Goal: Task Accomplishment & Management: Use online tool/utility

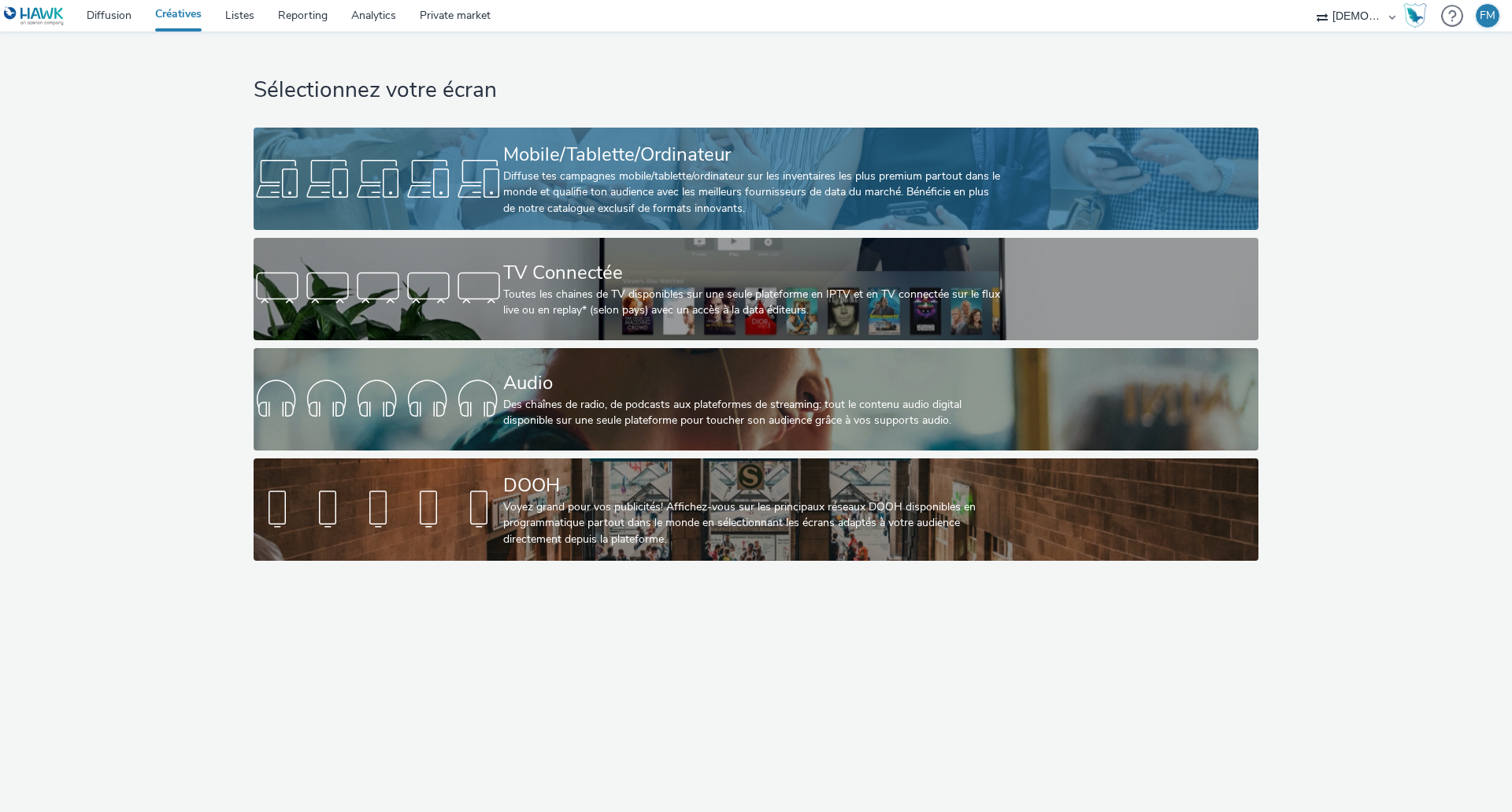
click at [658, 148] on div "Mobile/Tablette/Ordinateur" at bounding box center [752, 155] width 499 height 27
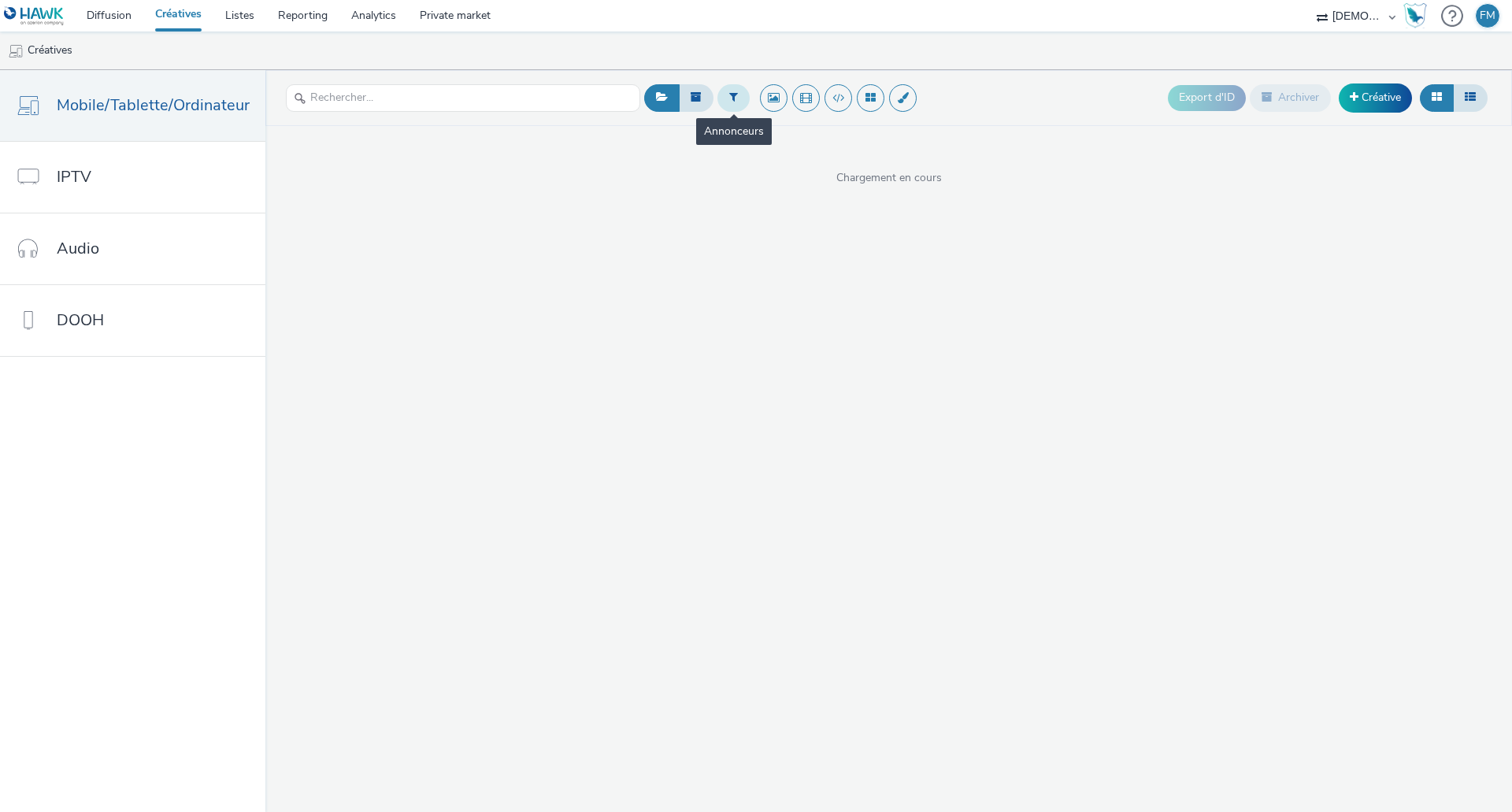
click at [737, 108] on button at bounding box center [733, 97] width 32 height 26
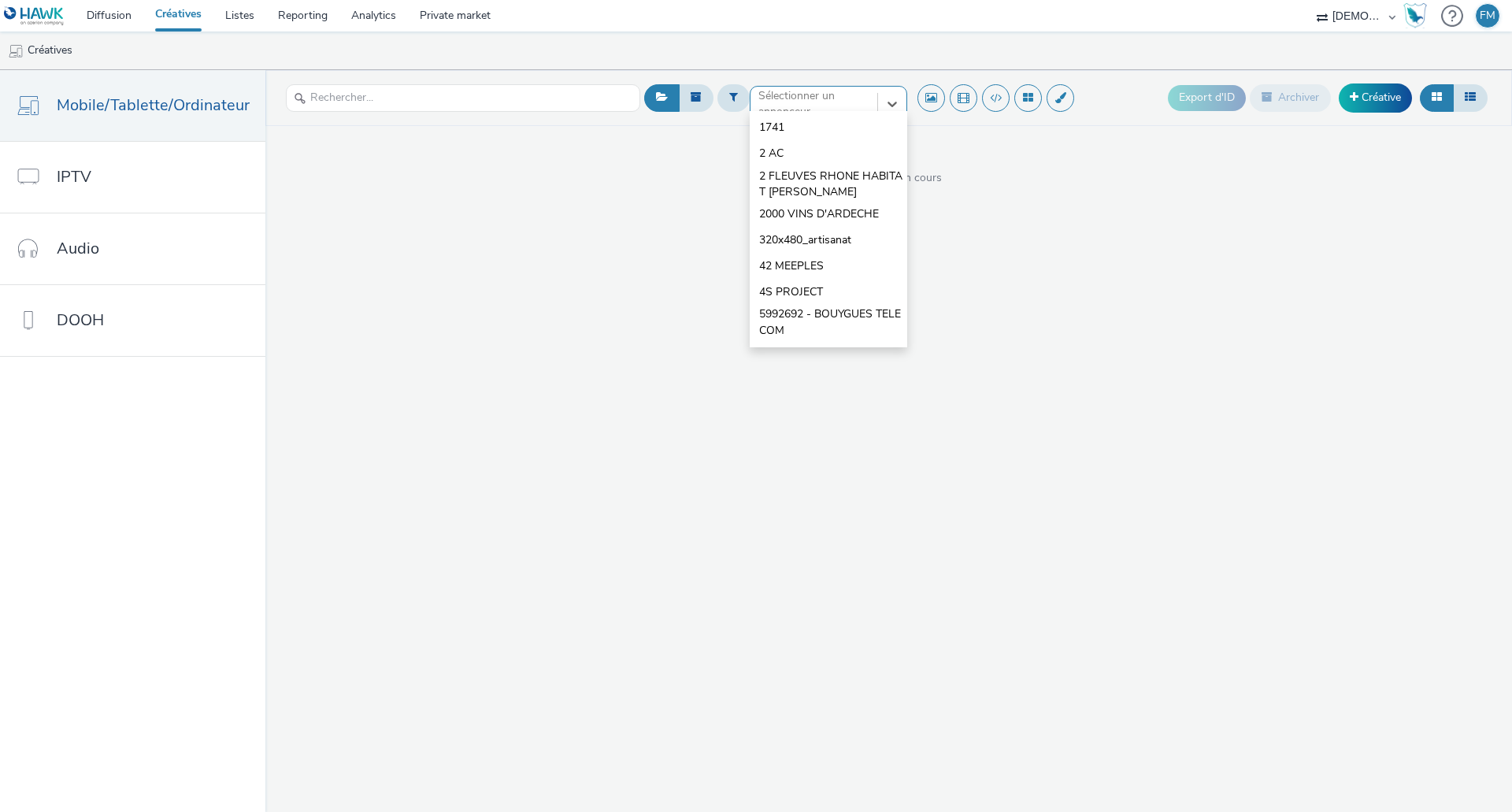
click at [795, 111] on div "option 1741 focused, 1 of 10. 10 results available. Use Up and Down to choose o…" at bounding box center [828, 98] width 157 height 25
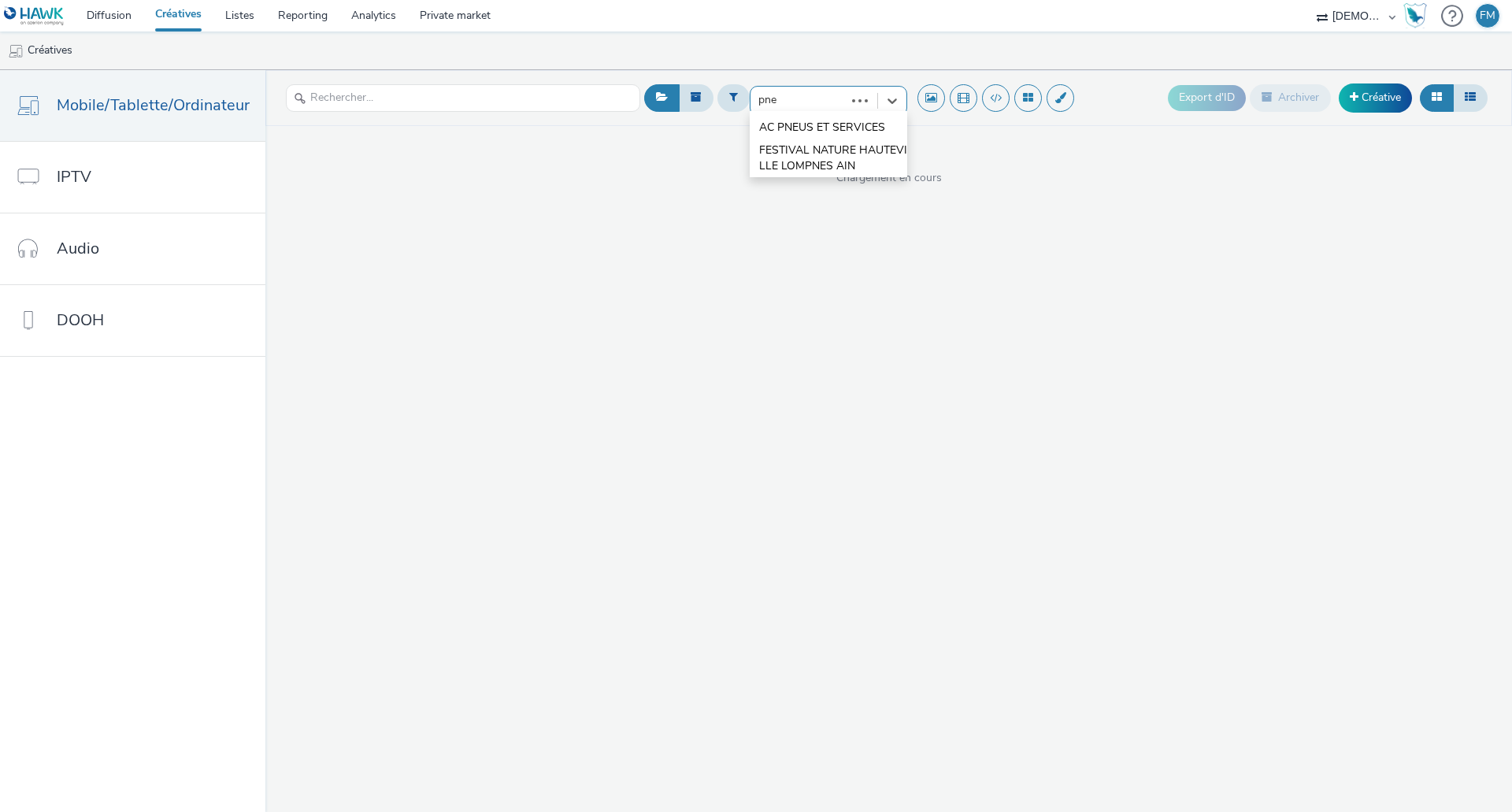
type input "pneu"
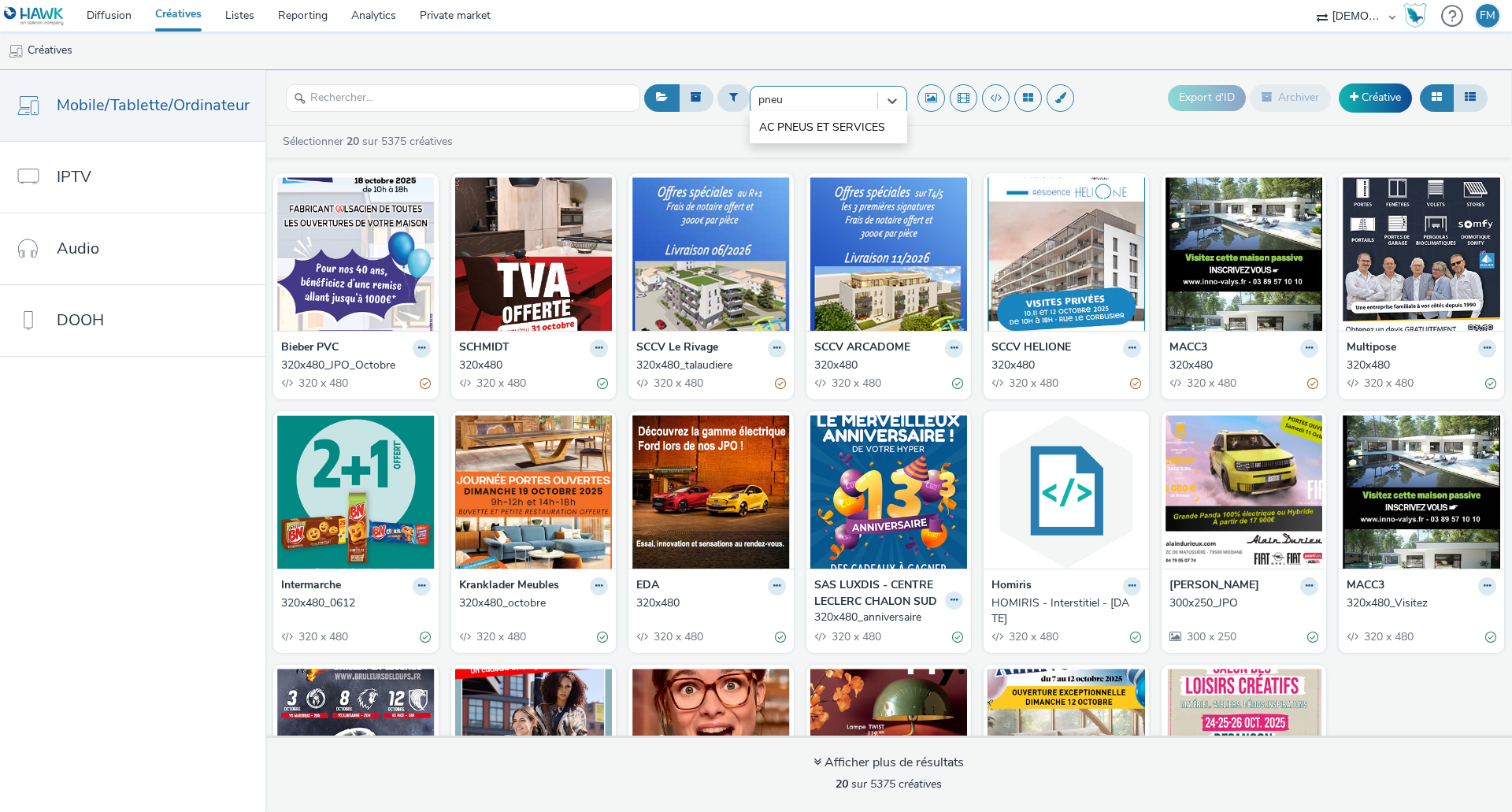
click at [842, 129] on span "AC PNEUS ET SERVICES" at bounding box center [822, 127] width 126 height 15
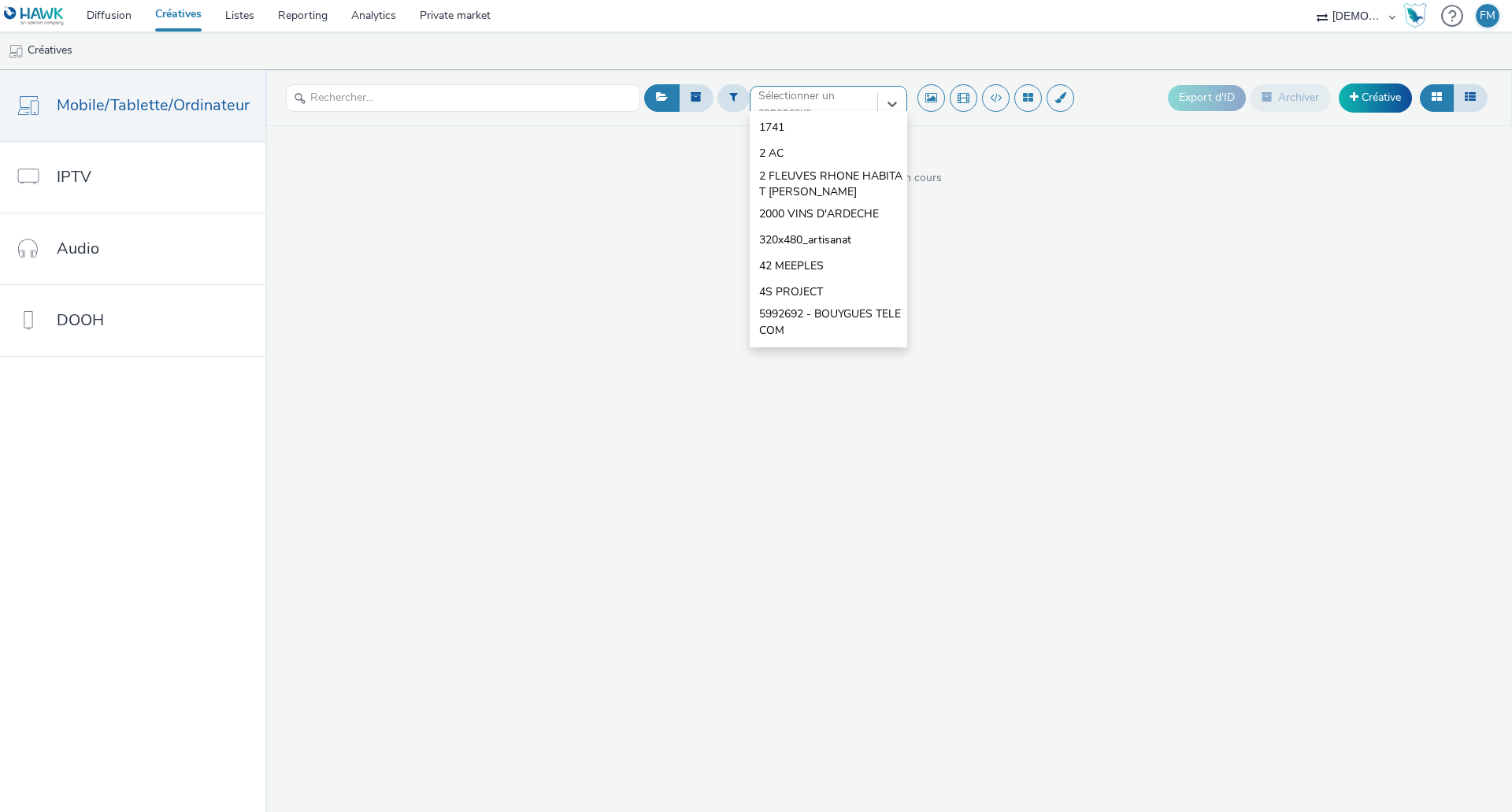
click at [813, 103] on div at bounding box center [814, 104] width 111 height 19
type input "é"
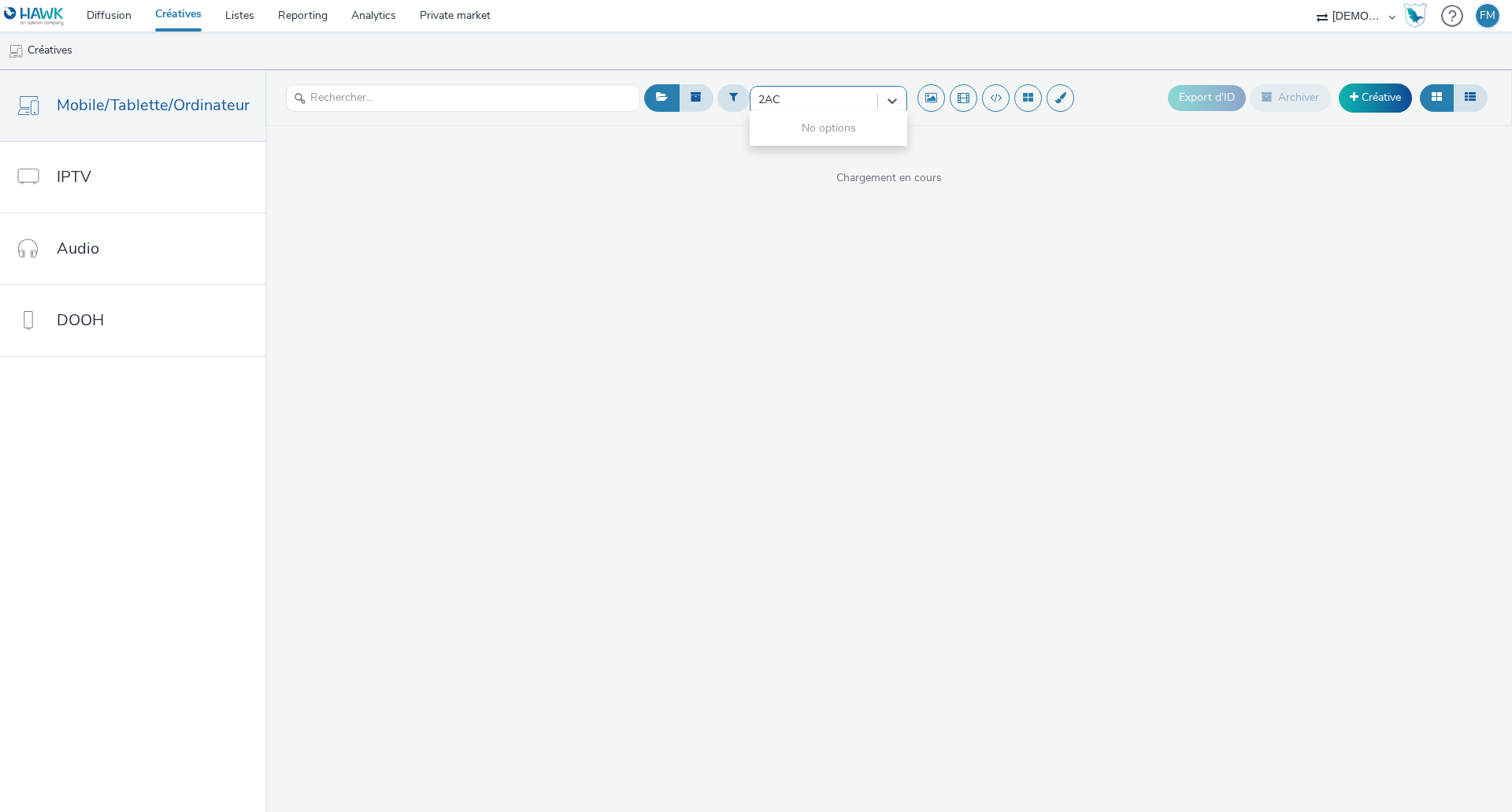
type input "2 AC"
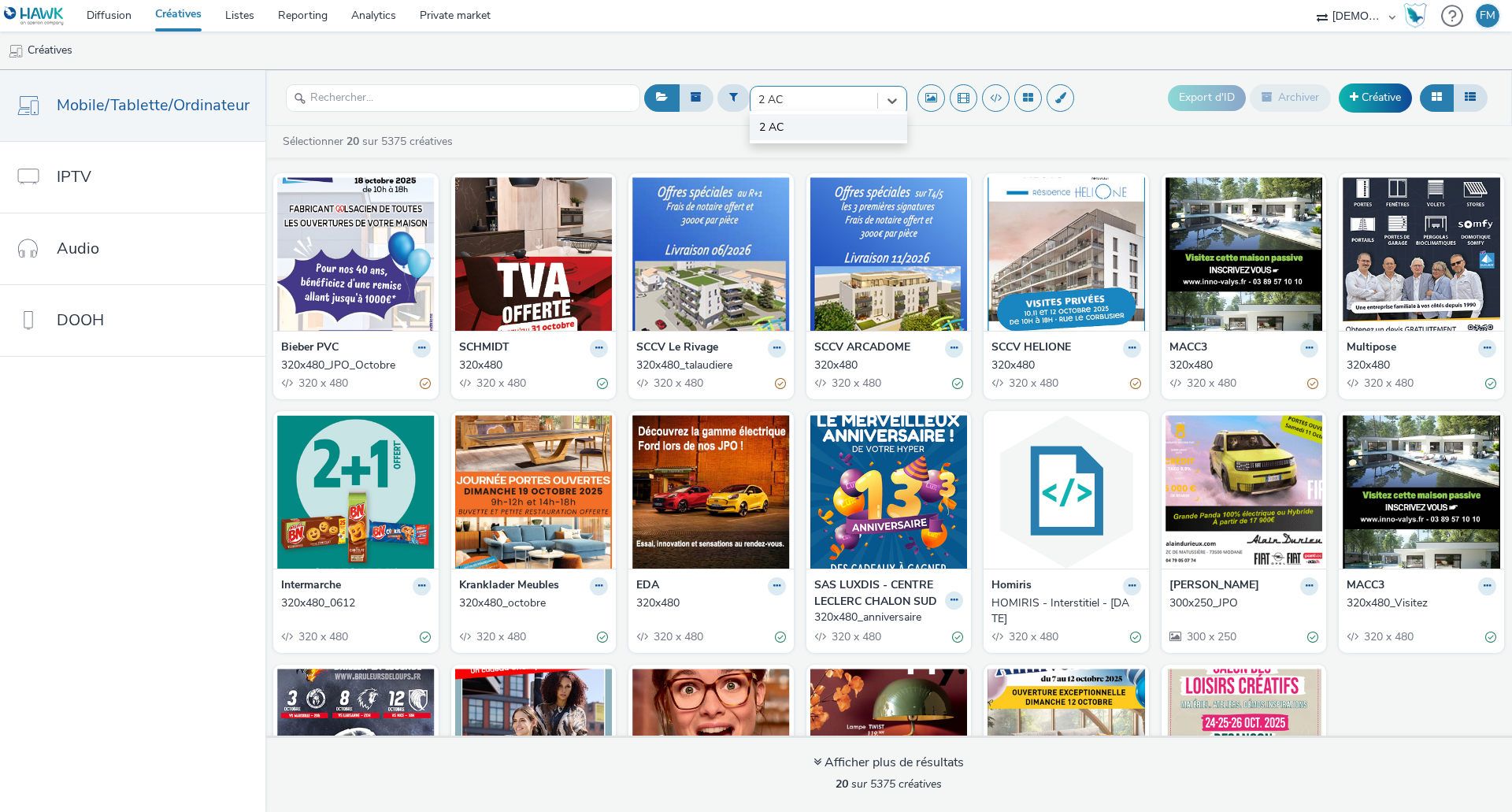
click at [835, 126] on li "2 AC" at bounding box center [828, 127] width 157 height 26
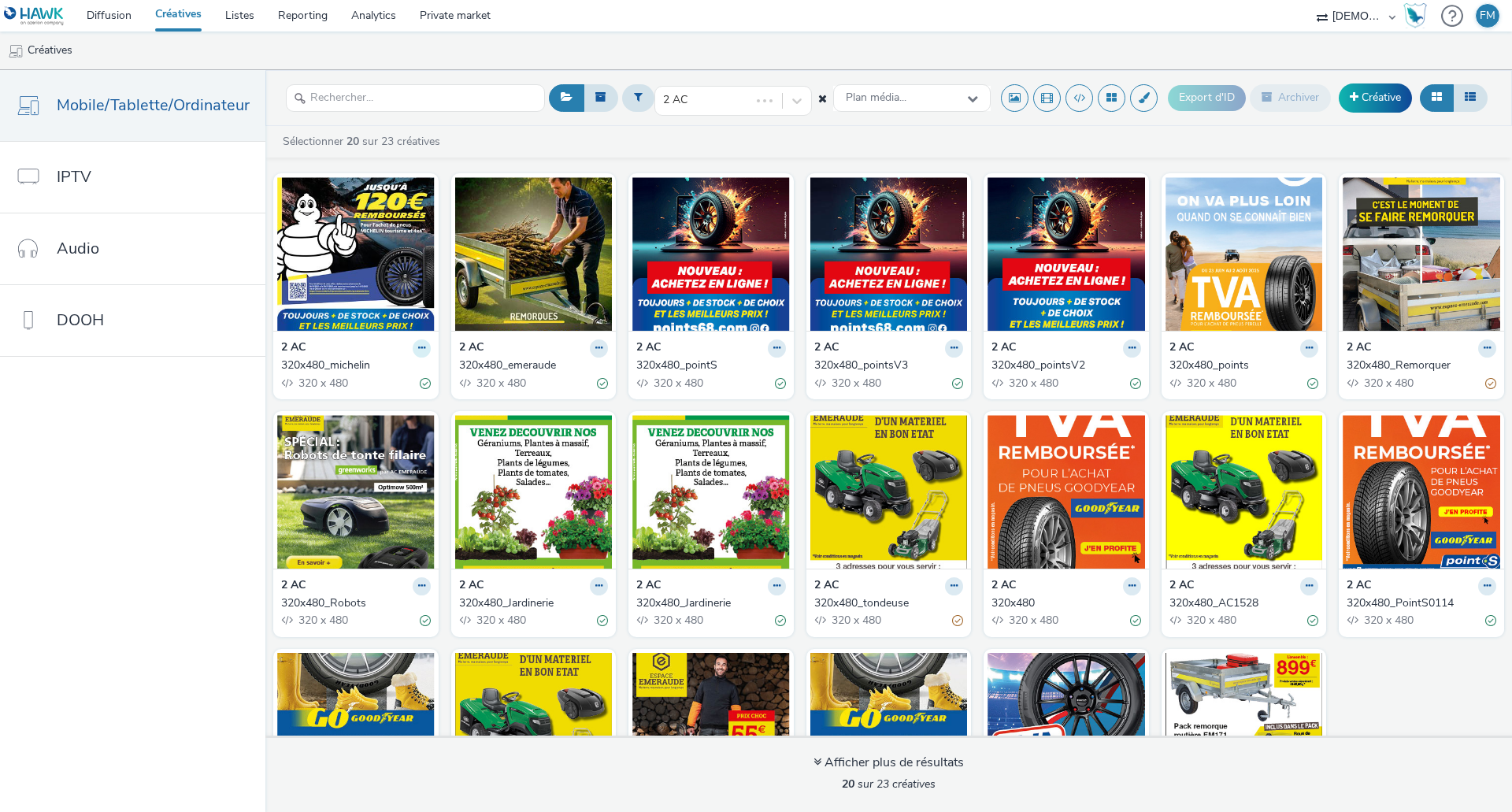
click at [418, 347] on icon at bounding box center [422, 347] width 7 height 9
click at [386, 417] on link "Dupliquer" at bounding box center [372, 406] width 118 height 32
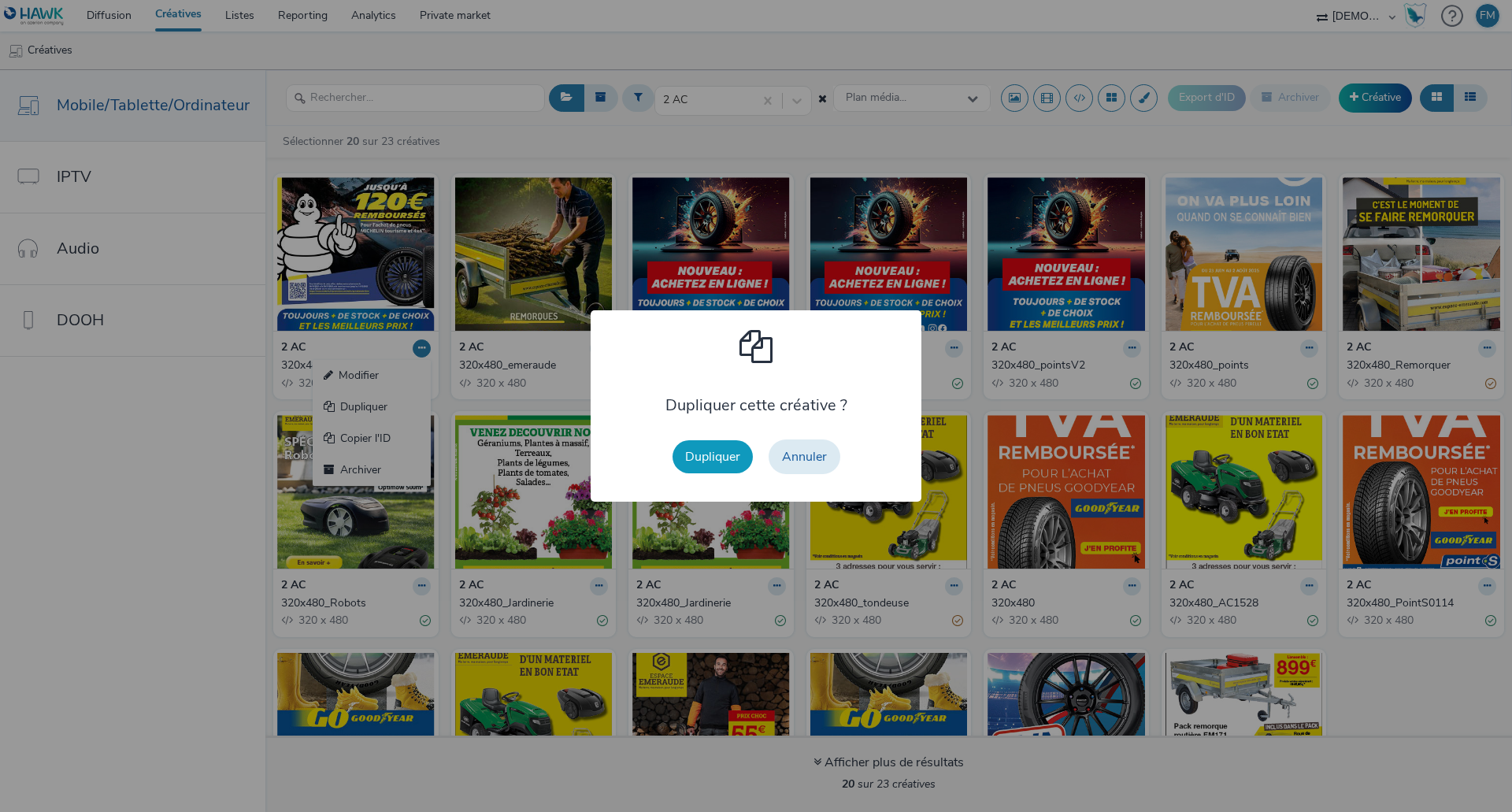
click at [730, 456] on button "Dupliquer" at bounding box center [712, 456] width 80 height 33
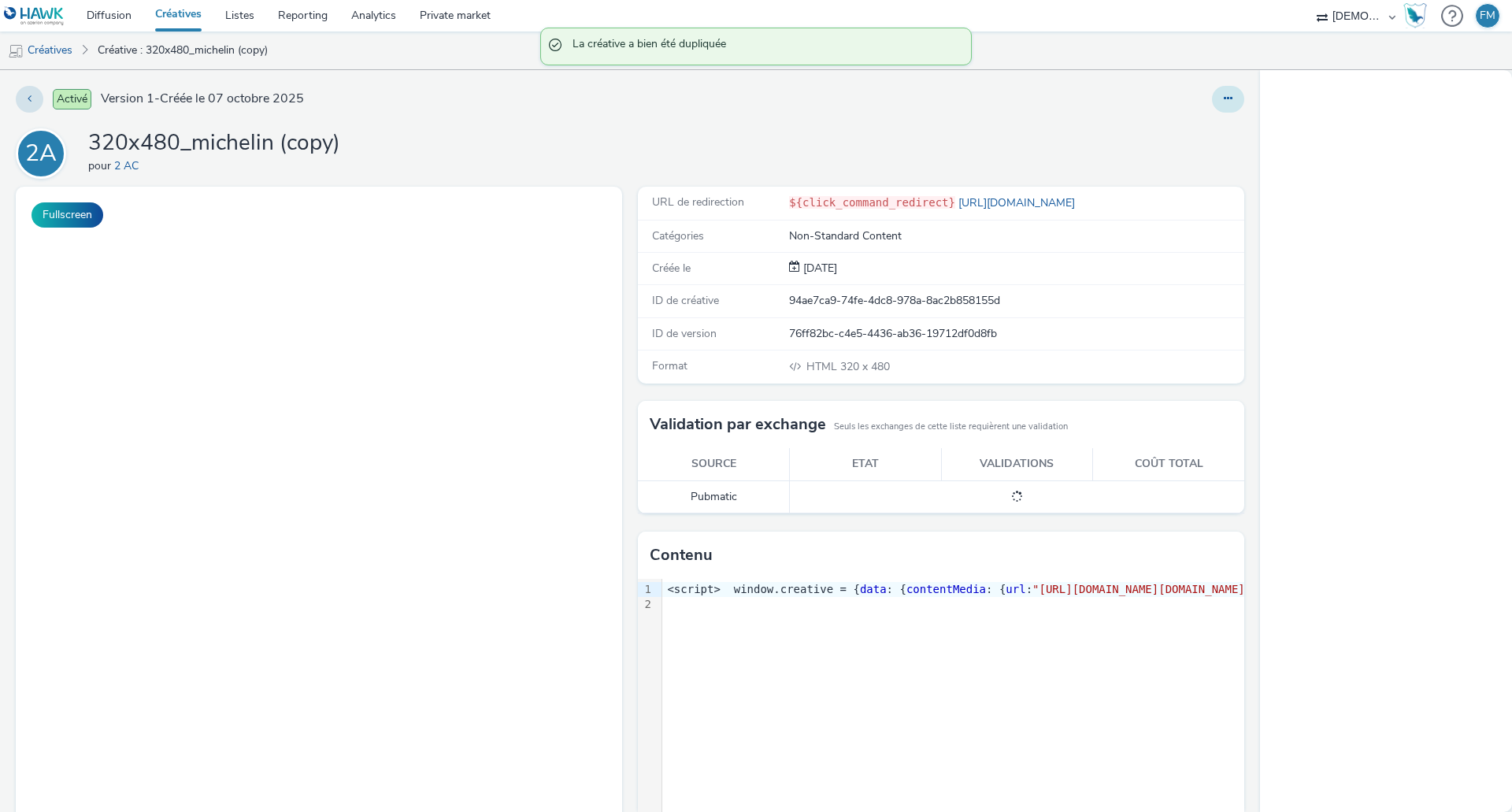
click at [1212, 103] on button at bounding box center [1227, 98] width 32 height 26
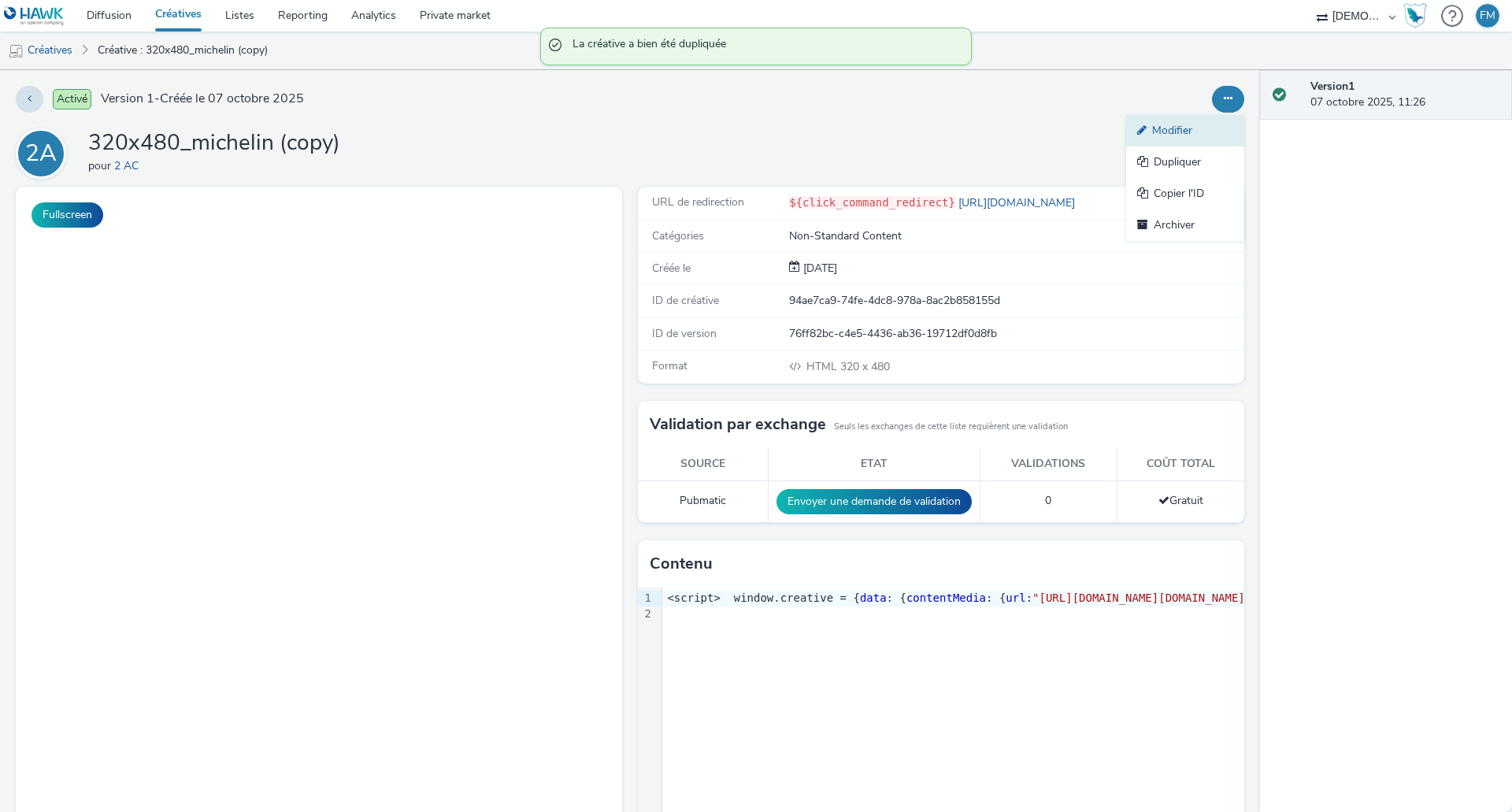
click at [1184, 137] on link "Modifier" at bounding box center [1185, 130] width 118 height 32
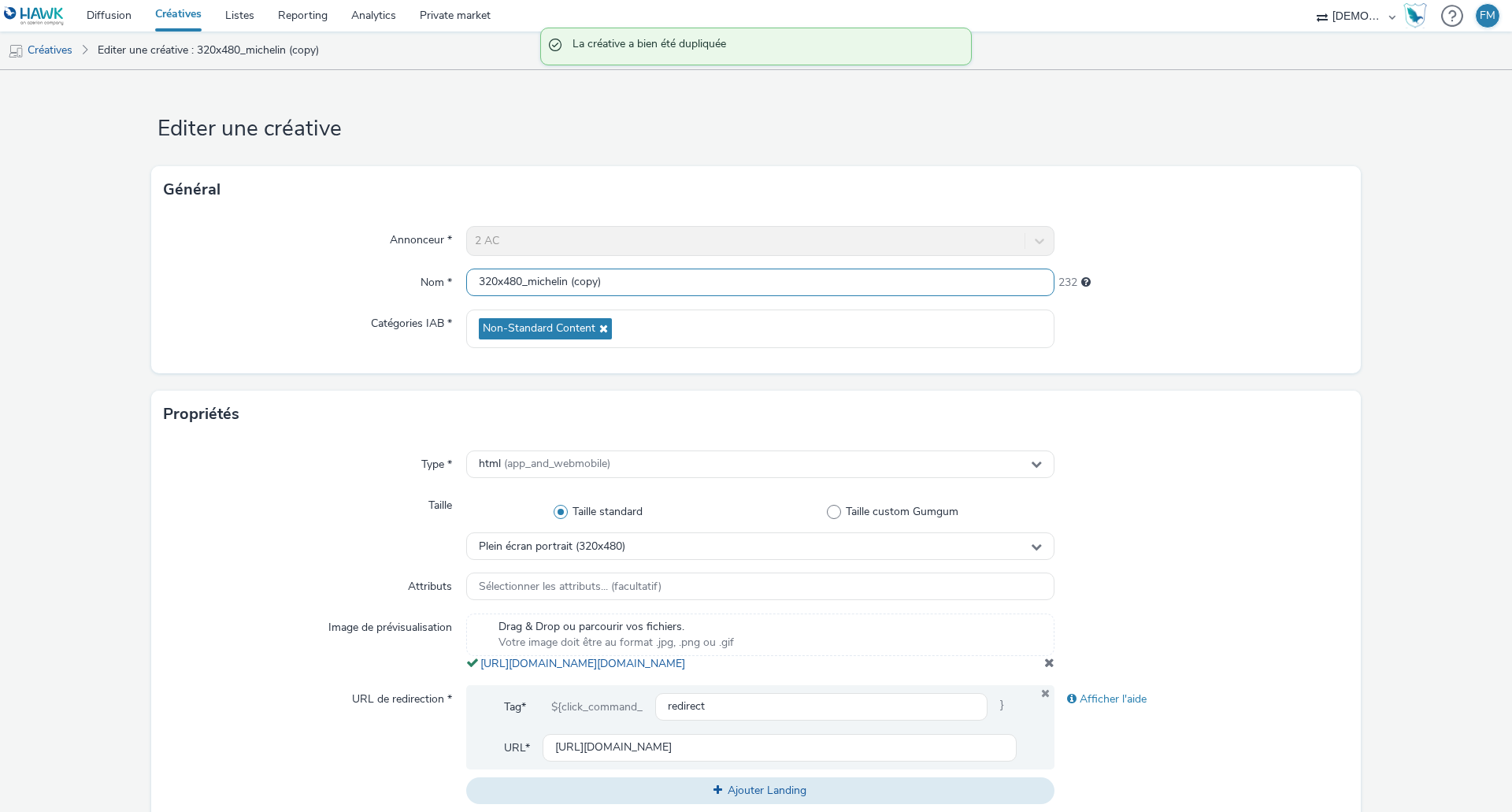
drag, startPoint x: 566, startPoint y: 276, endPoint x: 822, endPoint y: 278, distance: 256.0
click at [822, 278] on input "320x480_michelin (copy)" at bounding box center [760, 282] width 589 height 27
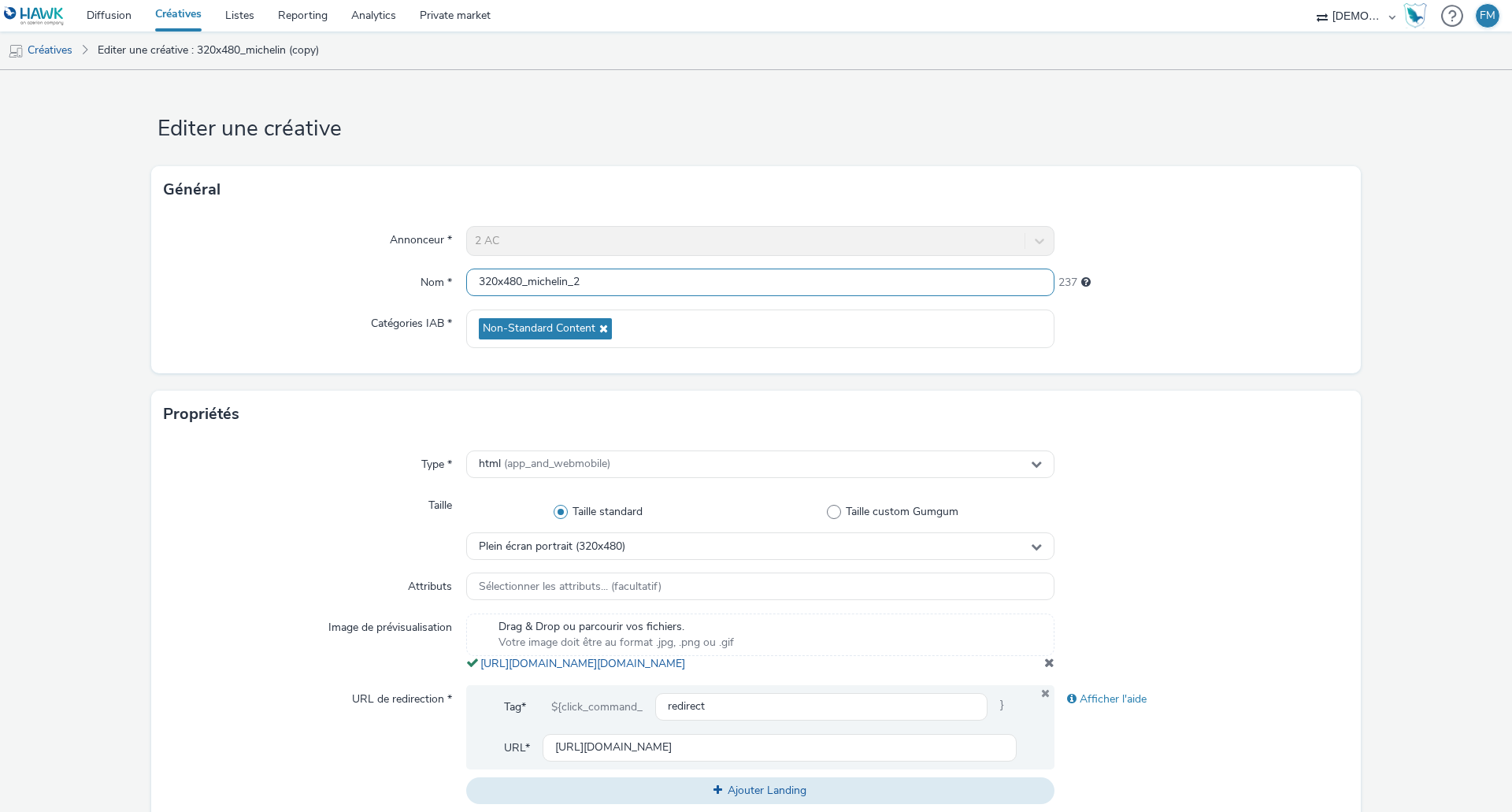
type input "320x480_michelin_2"
click at [1376, 382] on form "Editer une créative Général Annonceur * 2 AC Nom * 320x480_michelin_2 237 Catég…" at bounding box center [756, 724] width 1512 height 1308
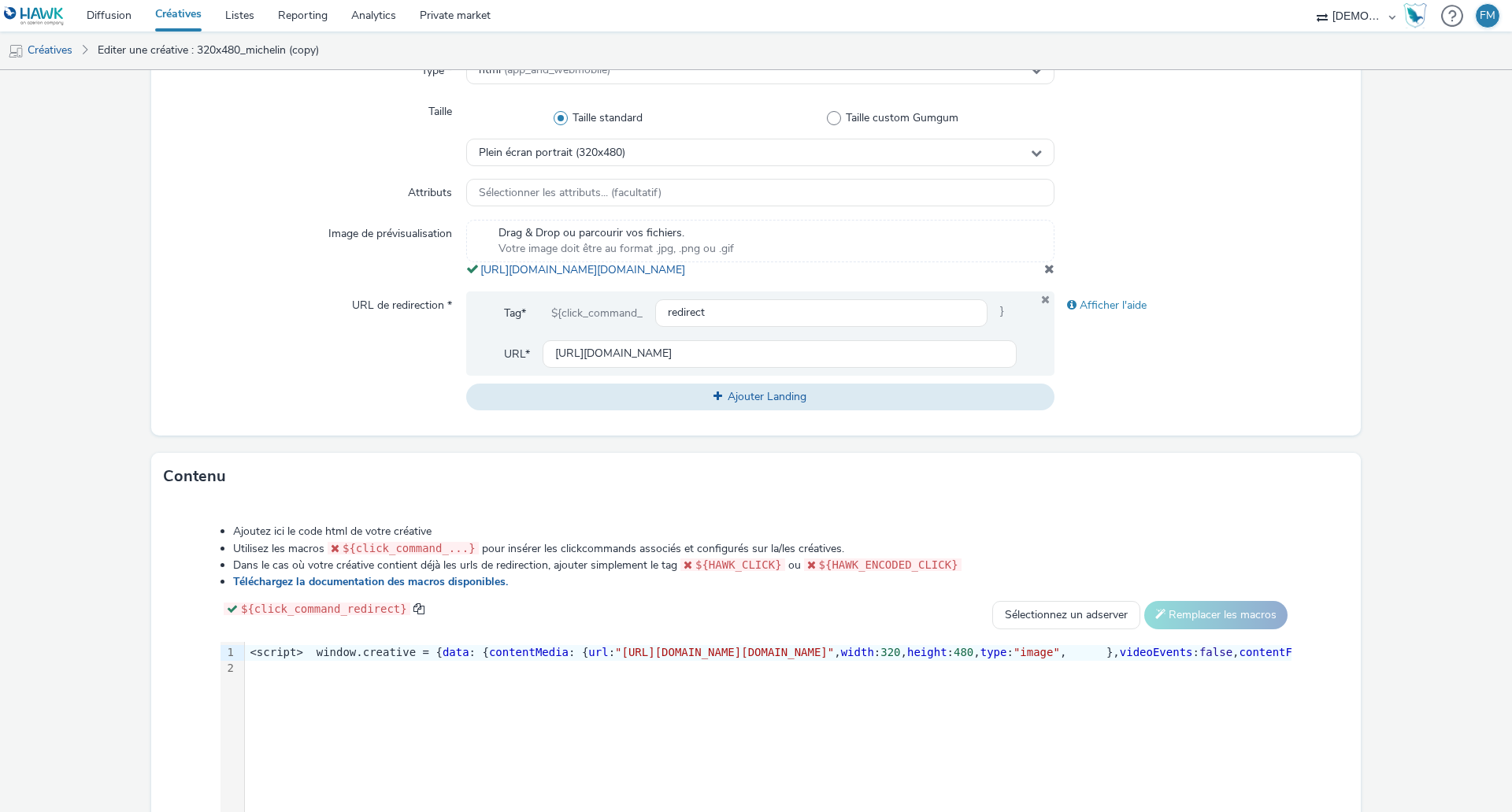
click at [1034, 278] on div "Drag & Drop ou parcourir vos fichiers. Votre image doit être au format .jpg, .p…" at bounding box center [760, 249] width 589 height 58
click at [1045, 275] on span at bounding box center [1049, 268] width 10 height 13
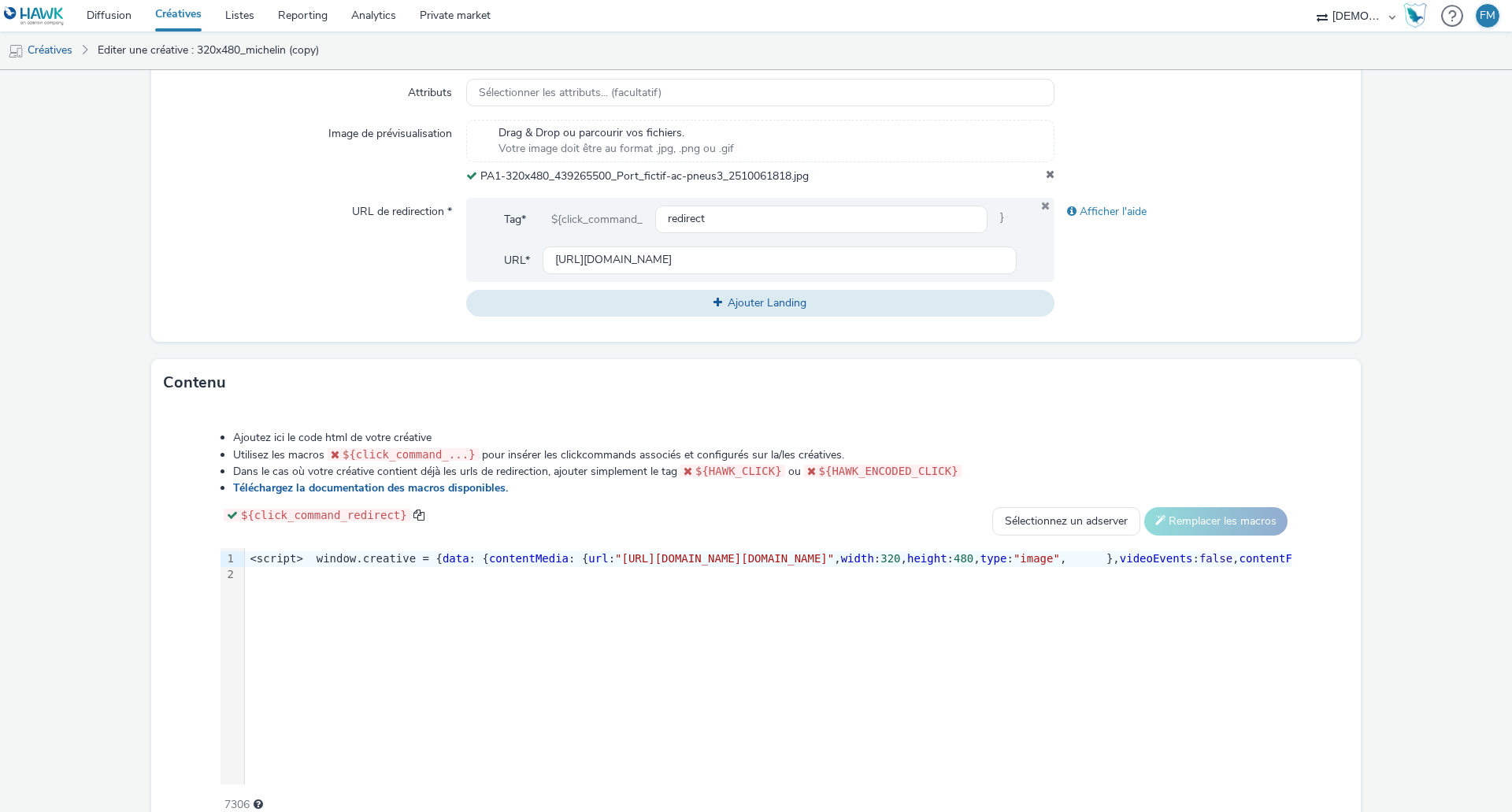
scroll to position [571, 0]
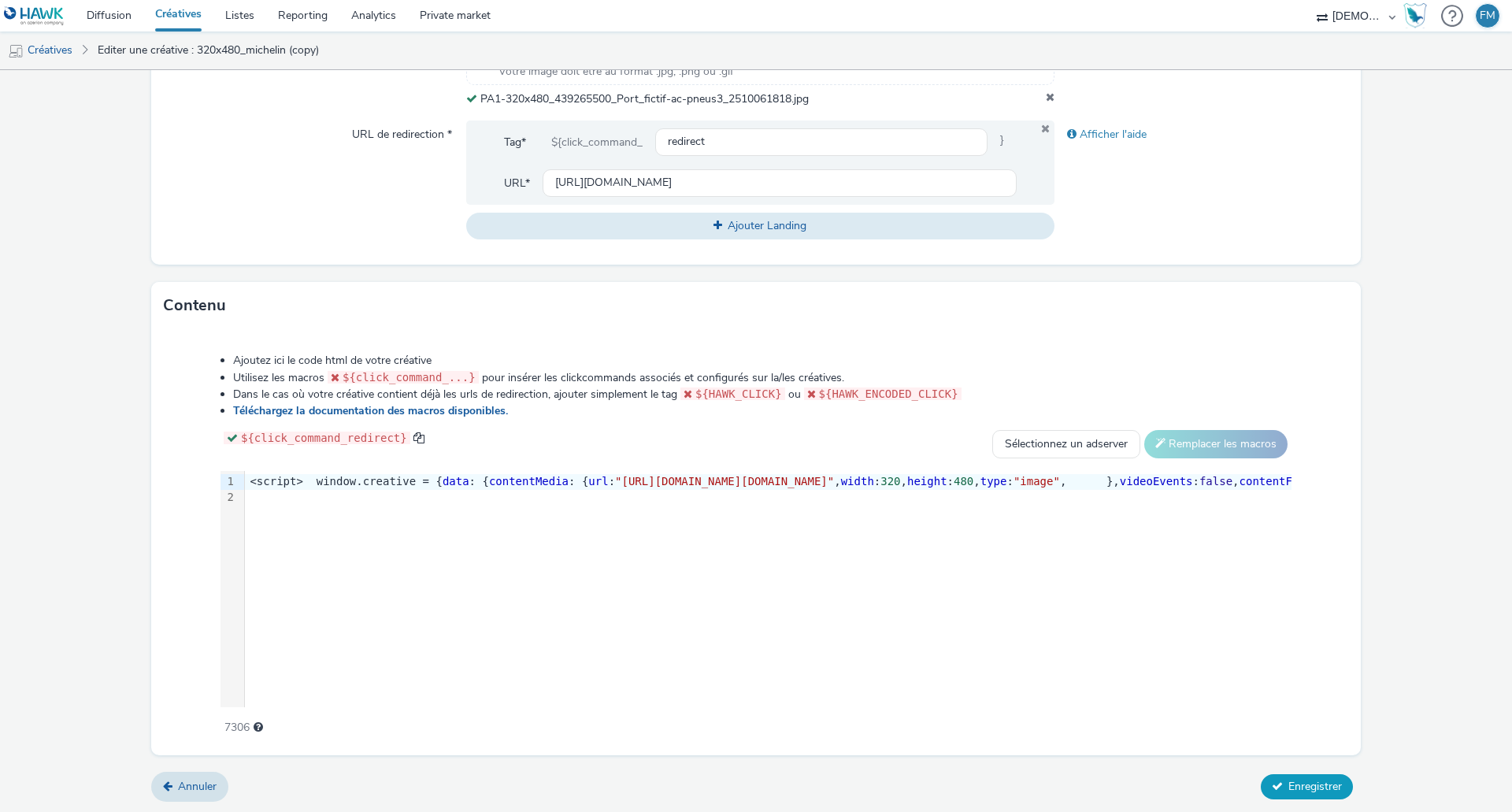
click at [1305, 785] on span "Enregistrer" at bounding box center [1315, 786] width 54 height 15
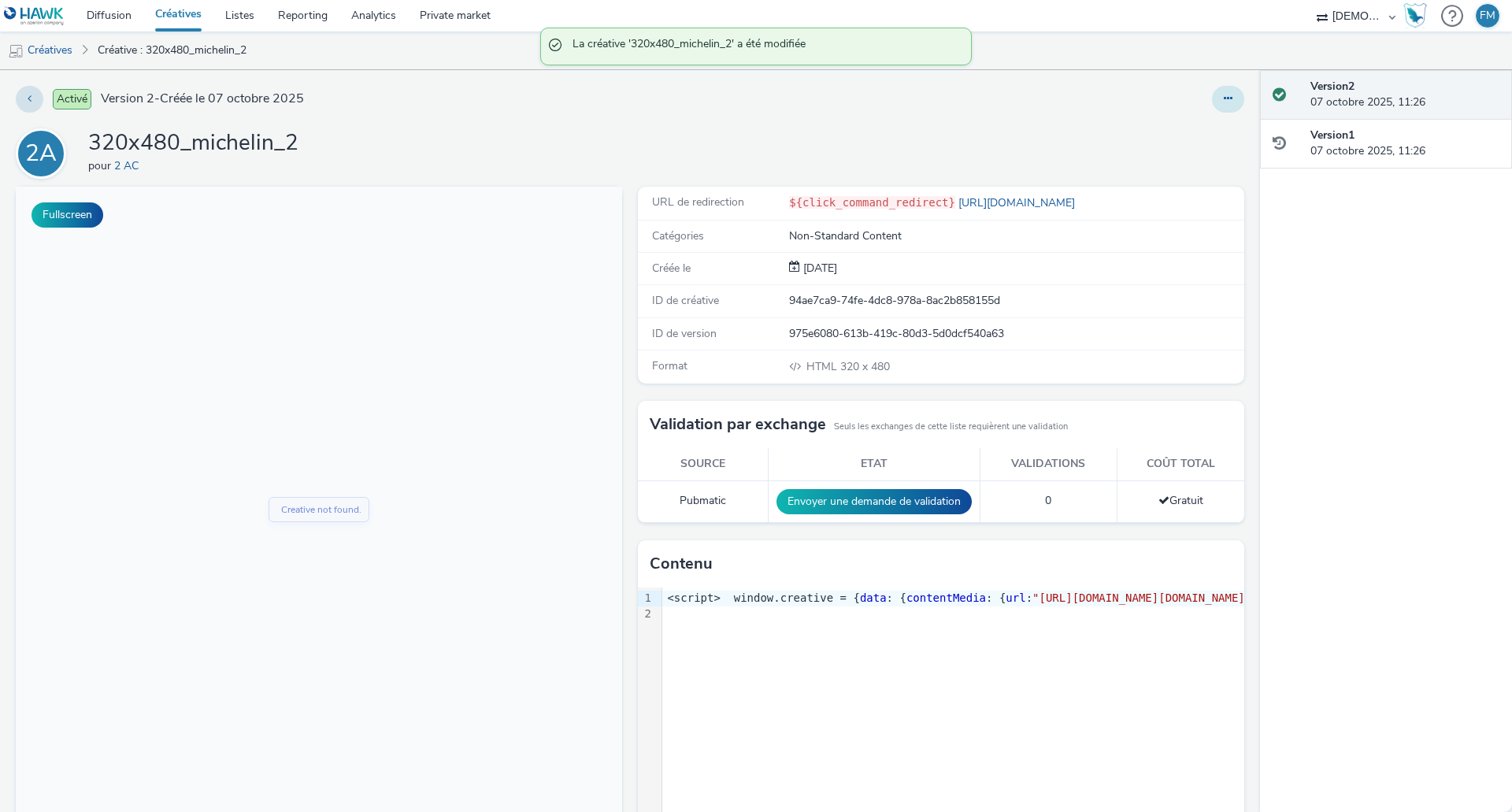
click at [1212, 104] on button at bounding box center [1227, 98] width 32 height 26
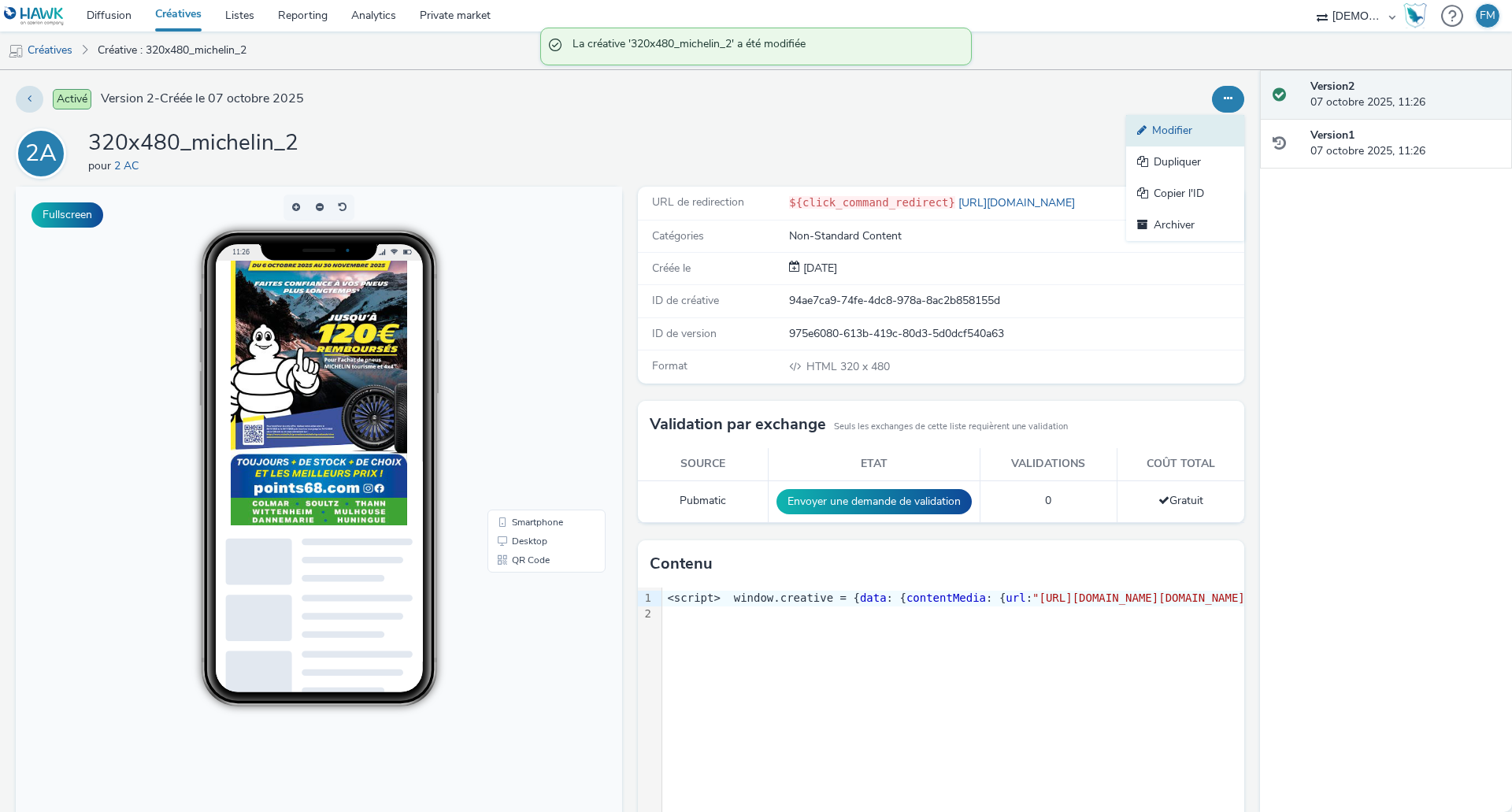
click at [1184, 138] on link "Modifier" at bounding box center [1185, 130] width 118 height 32
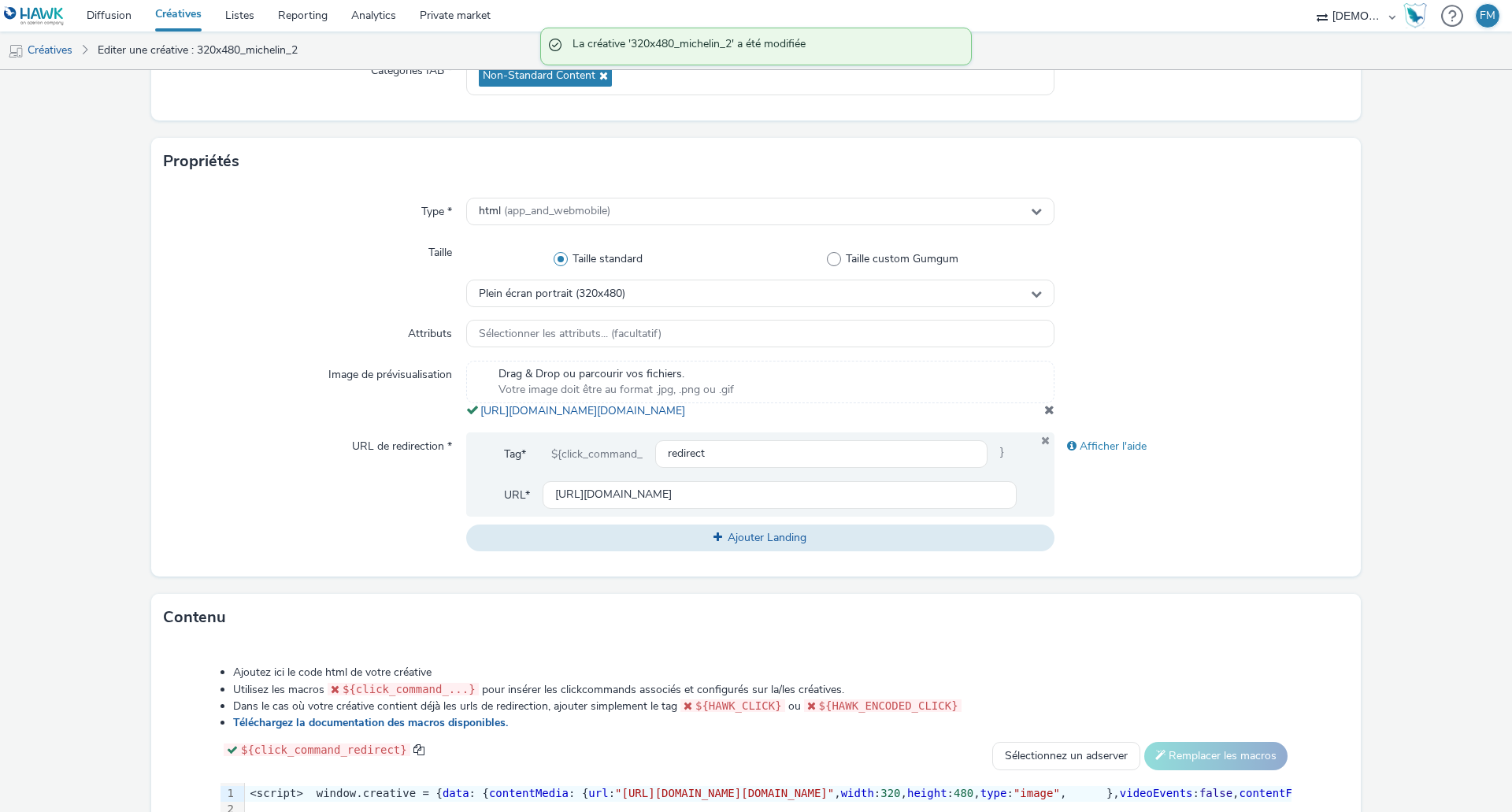
scroll to position [315, 0]
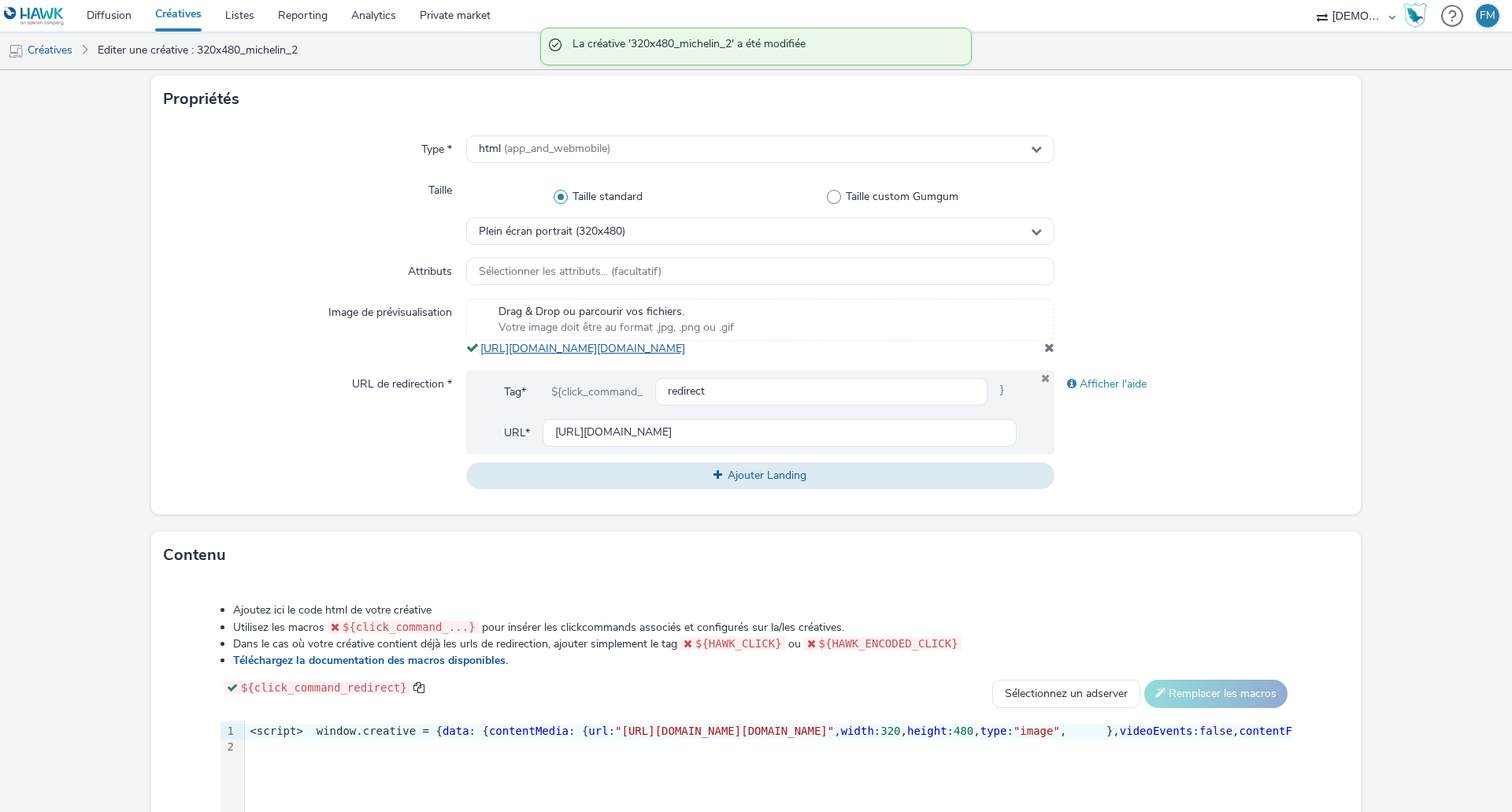
click at [628, 349] on link "[URL][DOMAIN_NAME][DOMAIN_NAME]" at bounding box center [586, 348] width 211 height 15
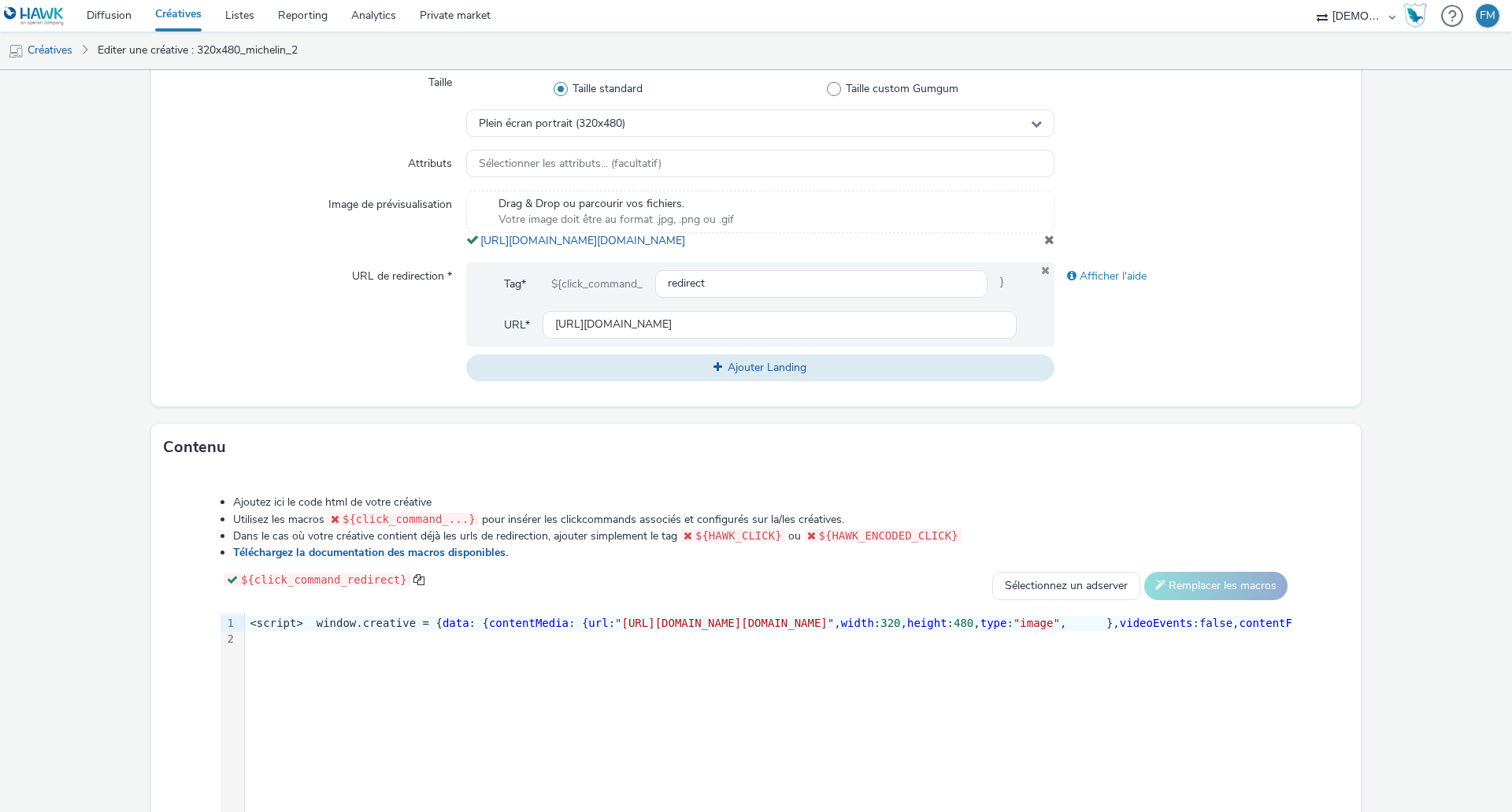
scroll to position [580, 0]
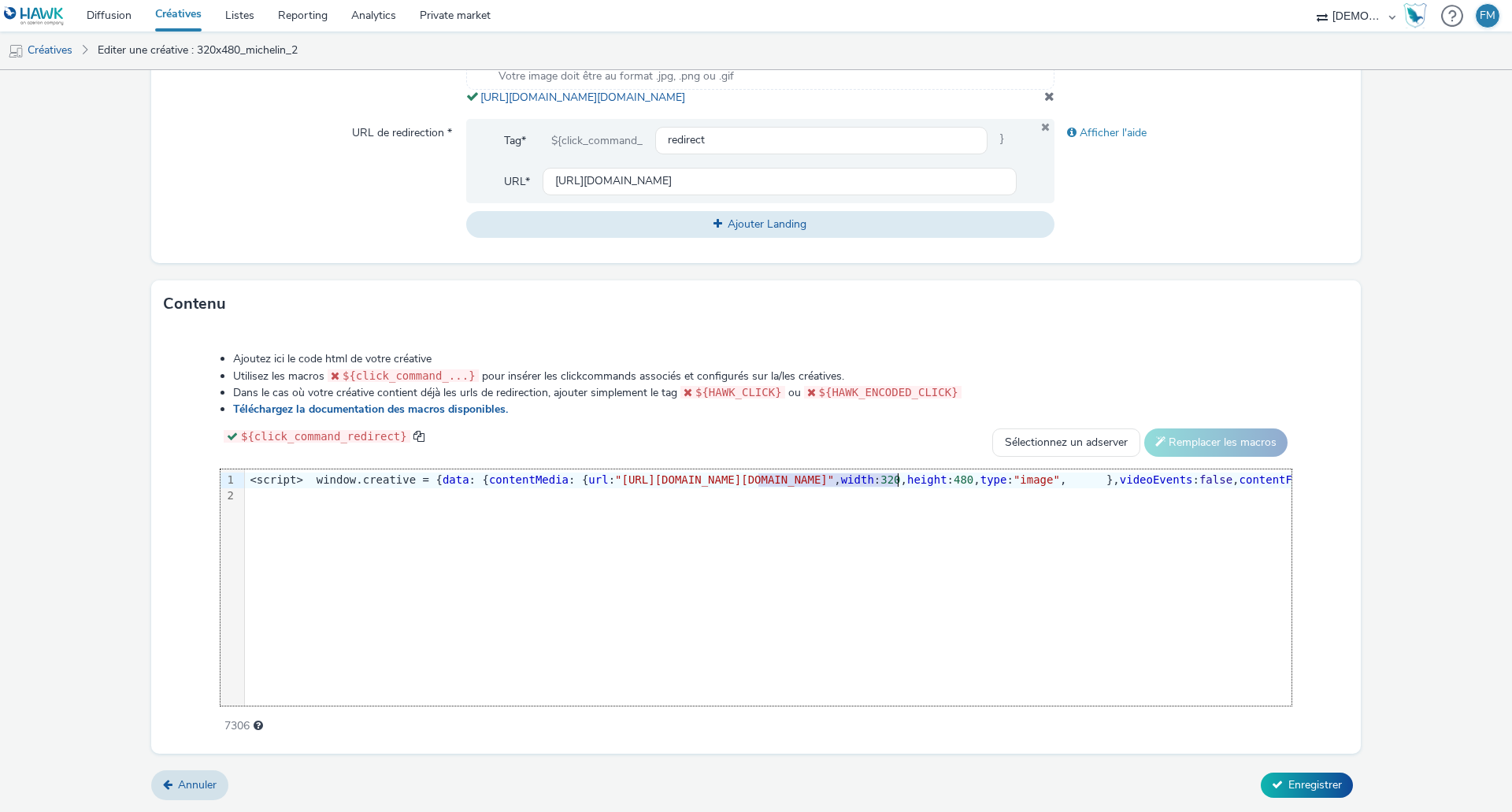
drag, startPoint x: 754, startPoint y: 476, endPoint x: 900, endPoint y: 480, distance: 146.1
click at [834, 480] on span ""[URL][DOMAIN_NAME][DOMAIN_NAME]"" at bounding box center [724, 479] width 219 height 13
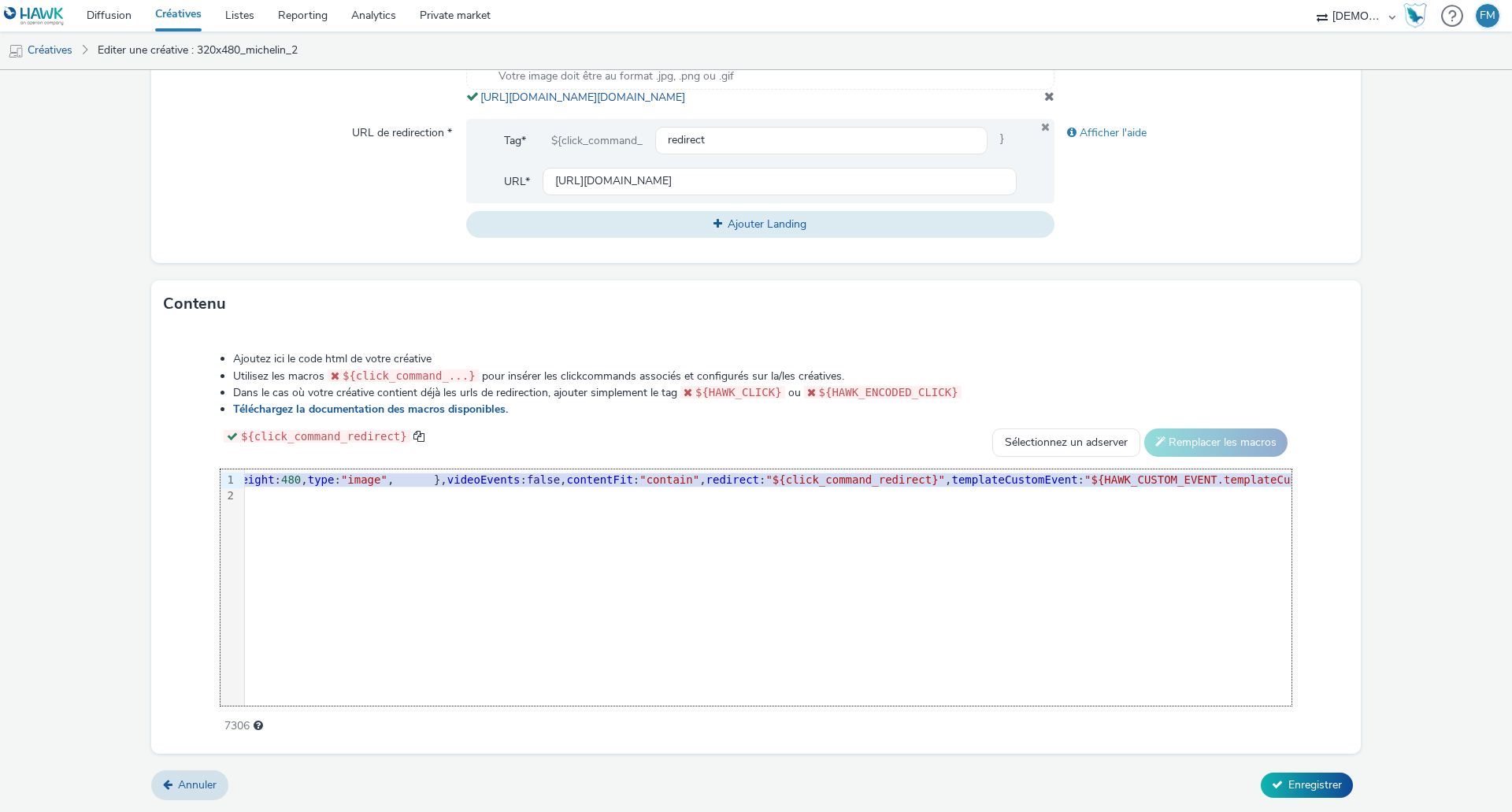
scroll to position [0, 1058]
drag, startPoint x: 752, startPoint y: 480, endPoint x: 660, endPoint y: 484, distance: 92.1
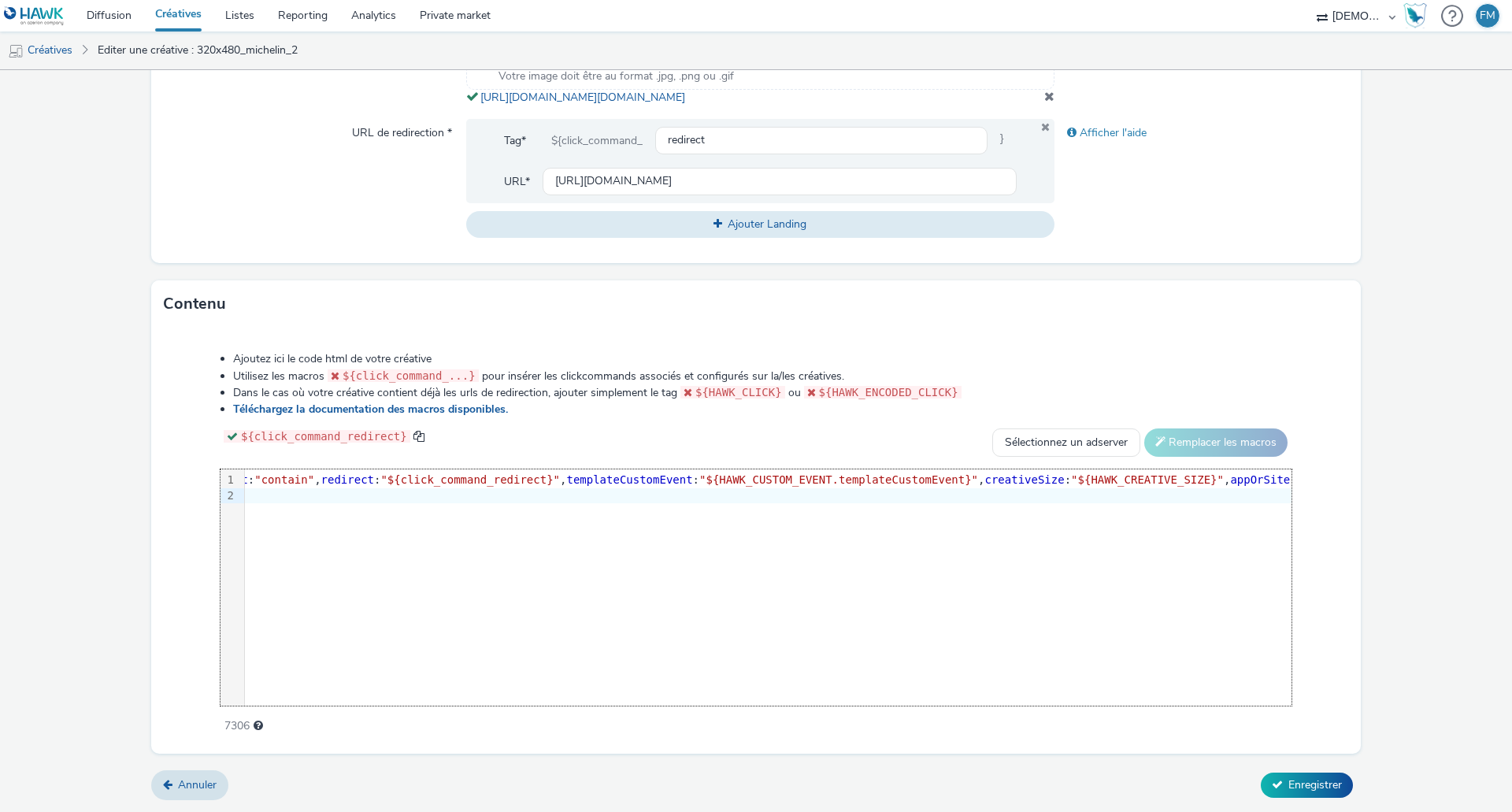
drag, startPoint x: 878, startPoint y: 554, endPoint x: 1463, endPoint y: 848, distance: 654.7
click at [1463, 811] on html "Diffusion Créatives Listes Reporting Analytics Private market EBRA FM Créatives…" at bounding box center [756, 406] width 1512 height 812
click at [1310, 785] on span "Enregistrer" at bounding box center [1315, 784] width 54 height 15
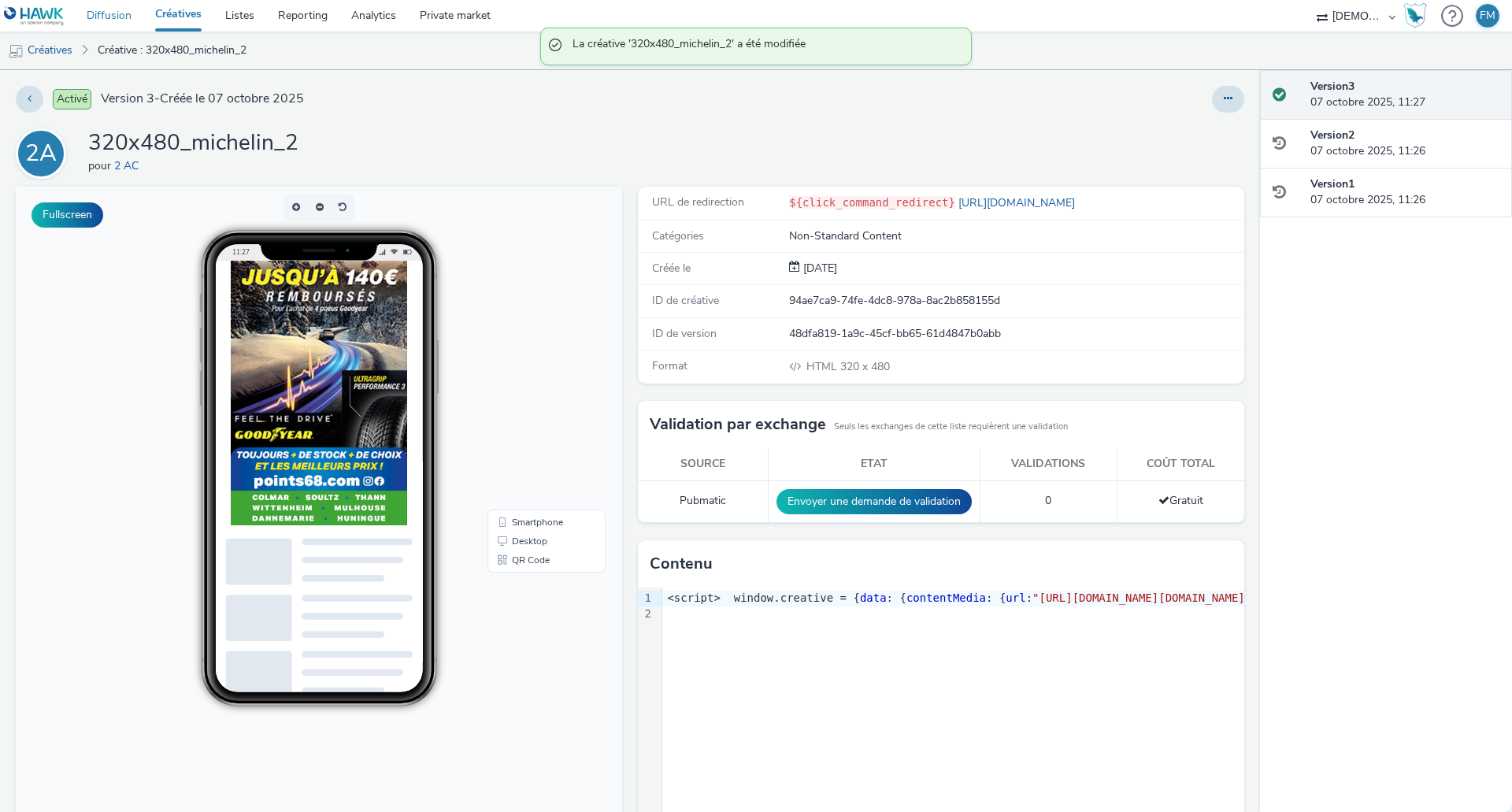
click at [110, 15] on link "Diffusion" at bounding box center [108, 15] width 68 height 32
